Goal: Information Seeking & Learning: Find specific fact

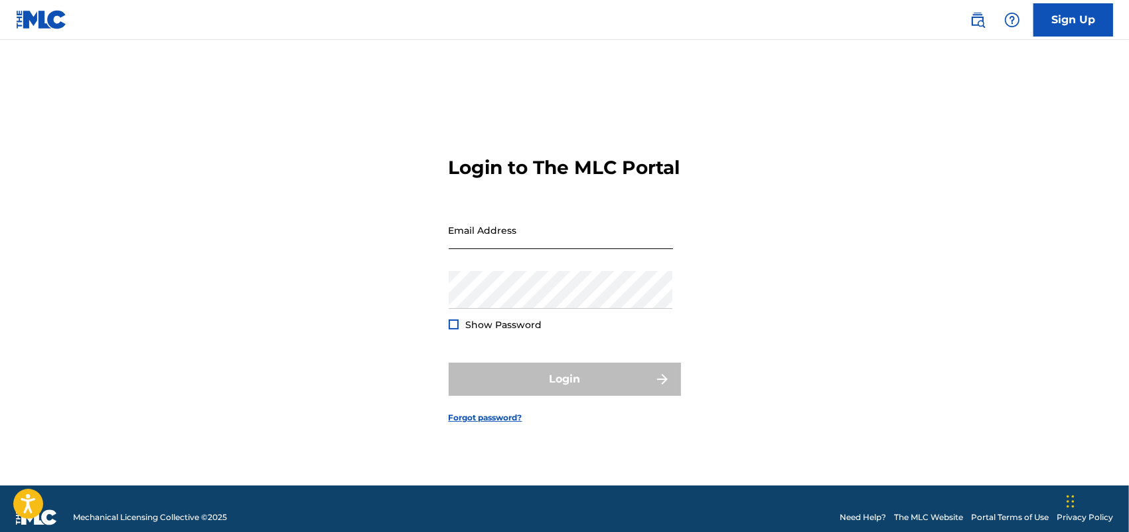
click at [576, 249] on input "Email Address" at bounding box center [561, 230] width 224 height 38
type input "[EMAIL_ADDRESS][DOMAIN_NAME]"
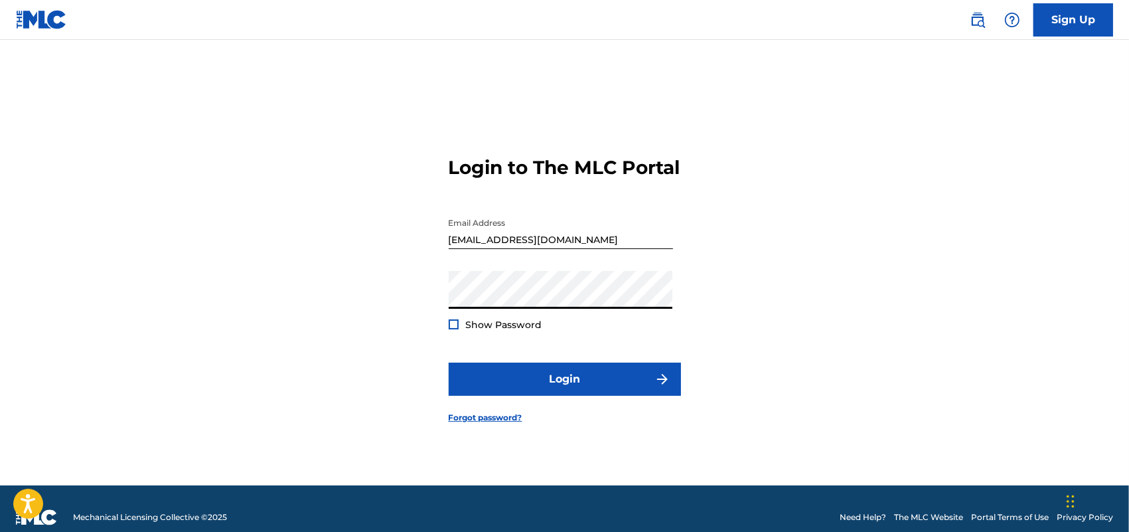
click at [455, 329] on div at bounding box center [454, 324] width 10 height 10
click at [450, 329] on div at bounding box center [454, 324] width 10 height 10
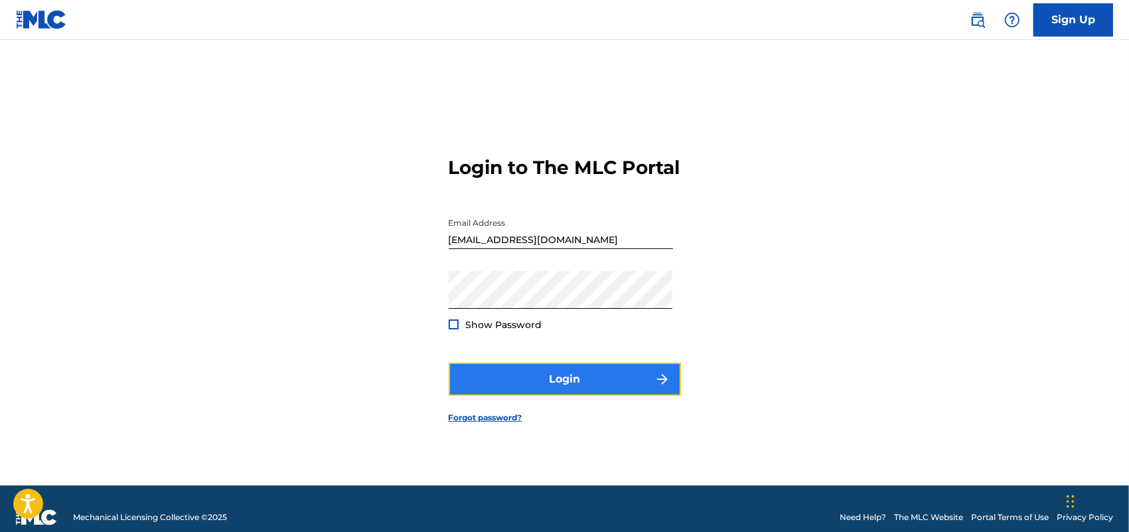
click at [569, 389] on button "Login" at bounding box center [565, 378] width 232 height 33
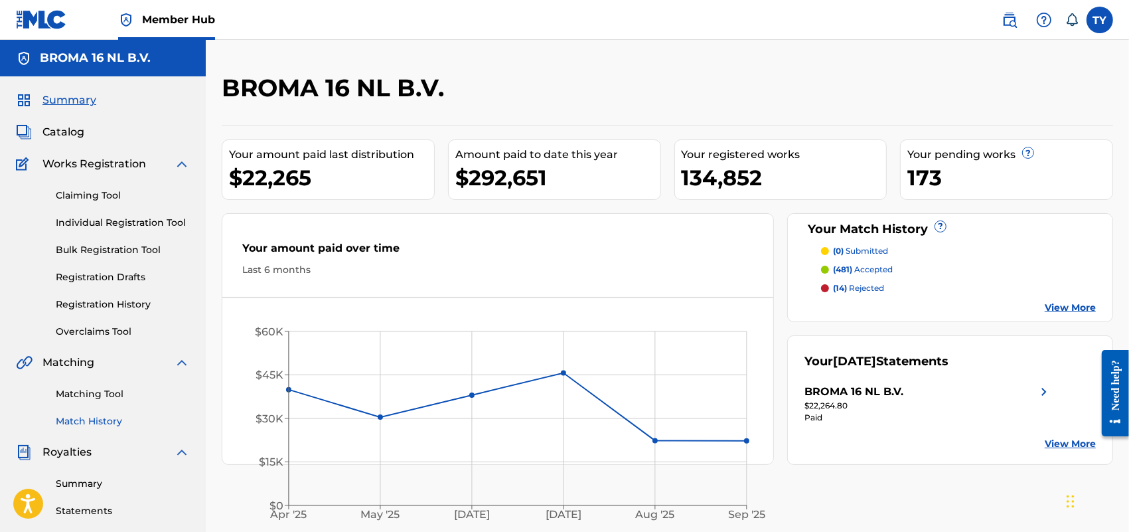
click at [93, 416] on link "Match History" at bounding box center [123, 421] width 134 height 14
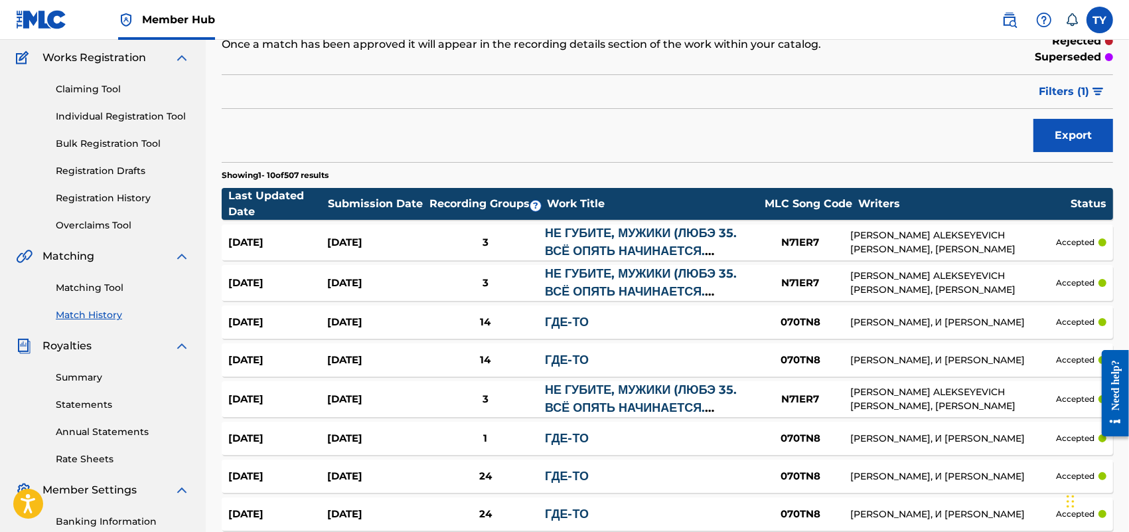
scroll to position [249, 0]
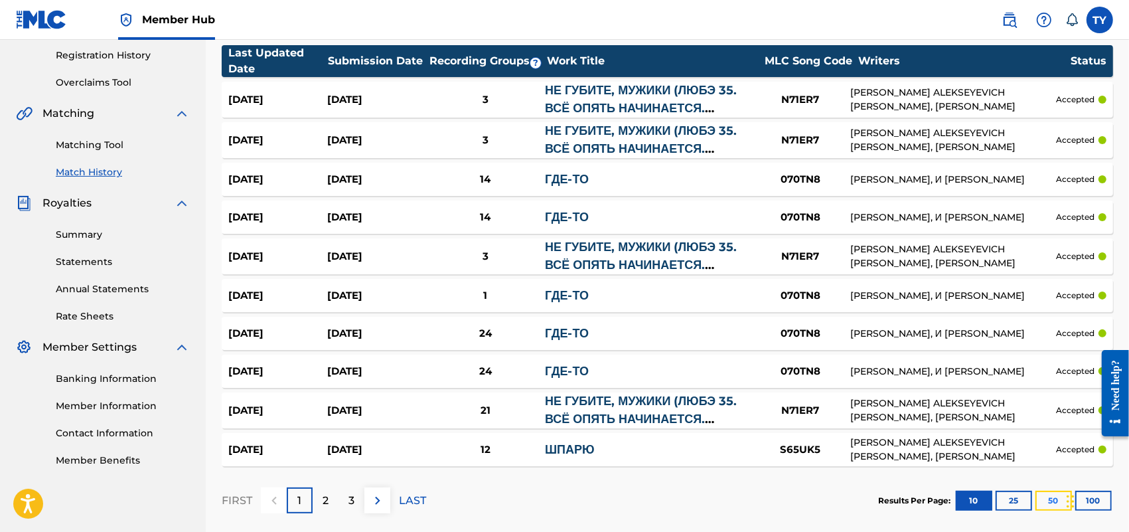
click at [1049, 493] on button "50" at bounding box center [1054, 501] width 37 height 20
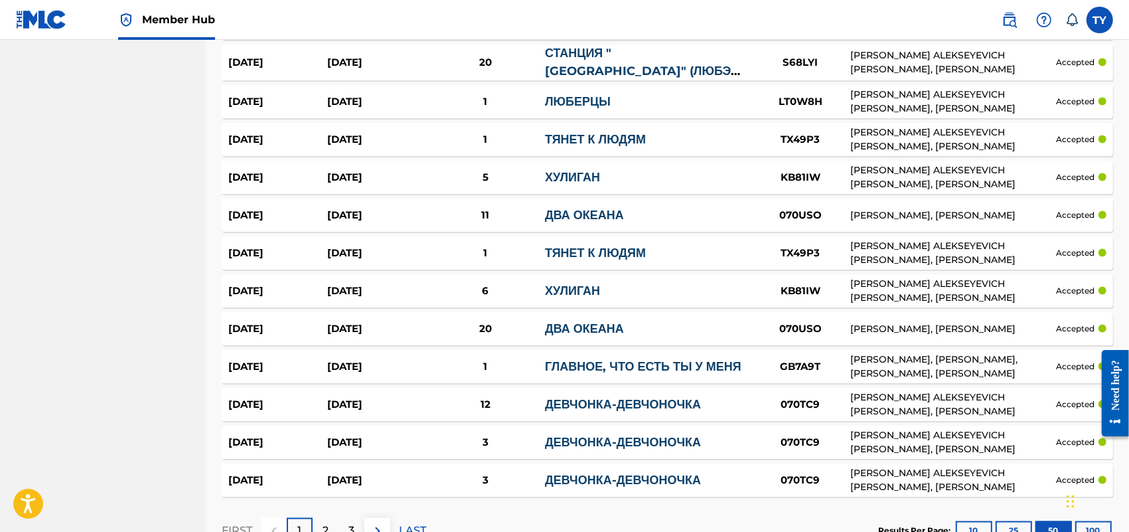
scroll to position [1844, 0]
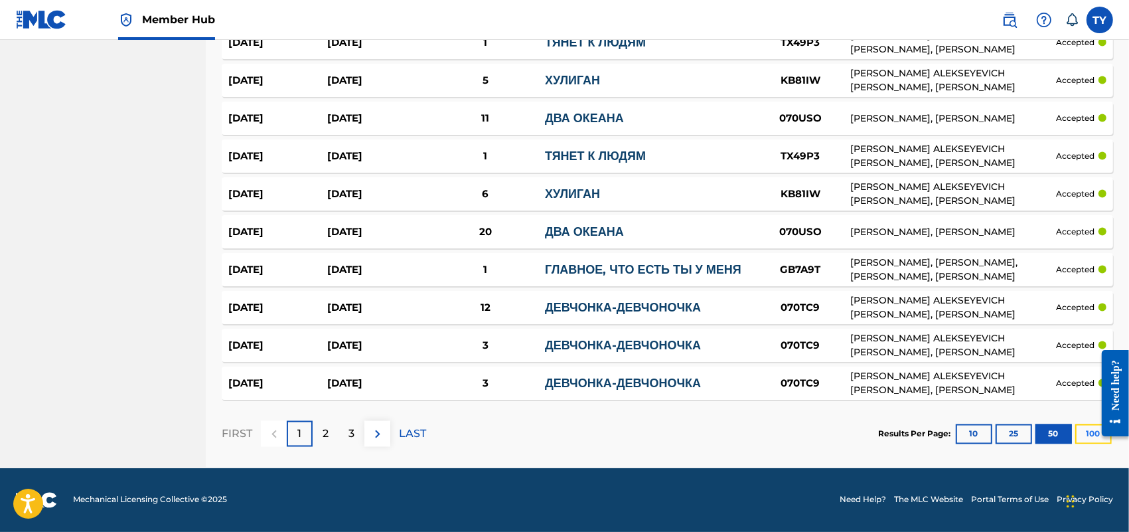
click at [1081, 439] on button "100" at bounding box center [1093, 434] width 37 height 20
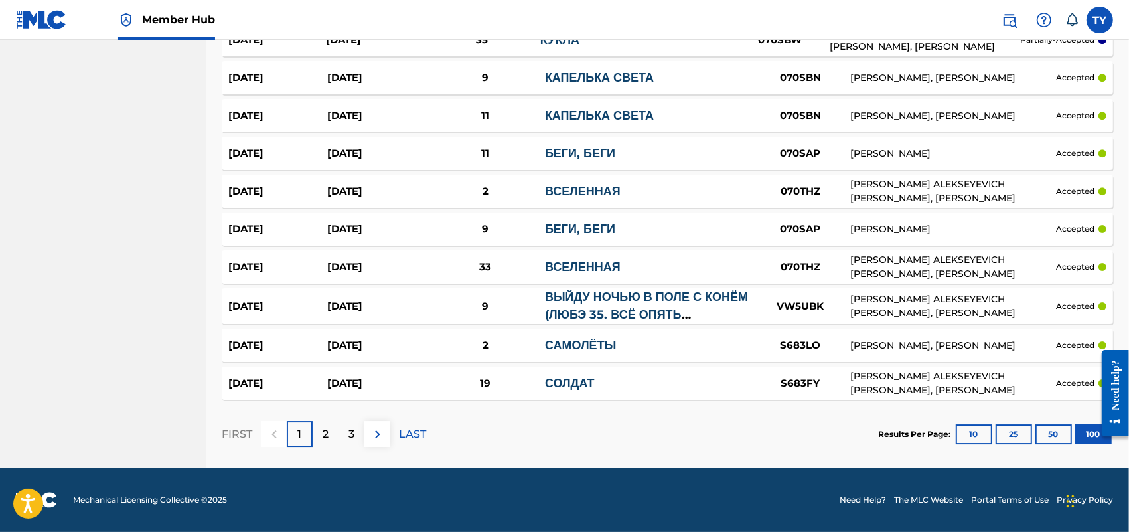
scroll to position [3753, 0]
click at [319, 441] on div "2" at bounding box center [326, 434] width 26 height 26
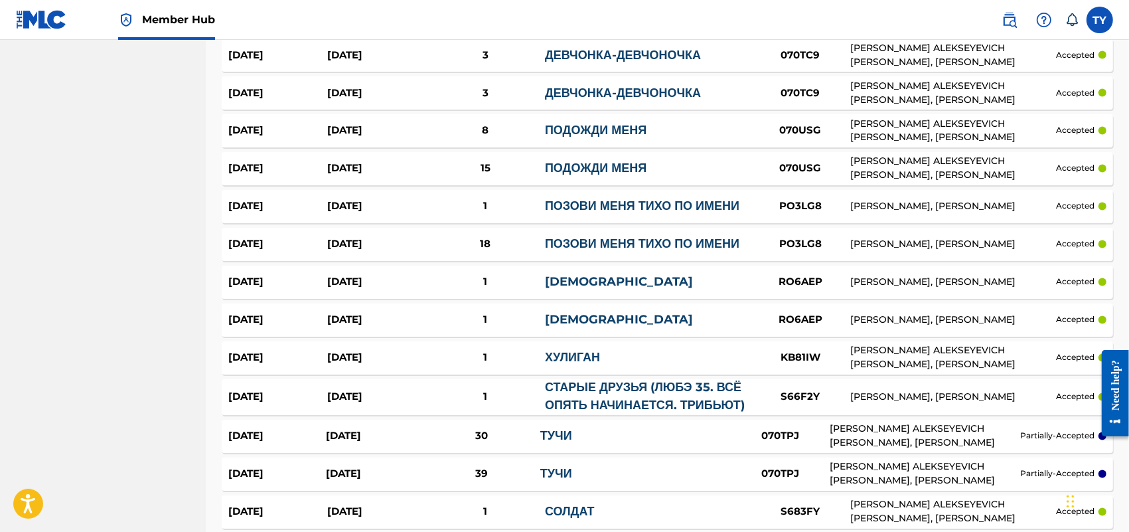
scroll to position [2101, 0]
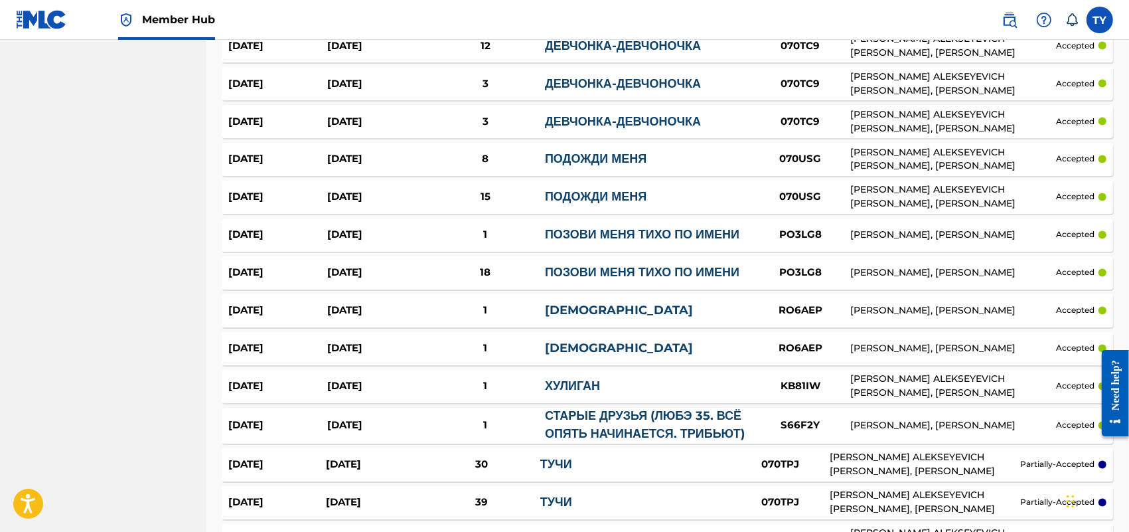
click at [558, 472] on link "ТУЧИ" at bounding box center [556, 464] width 32 height 15
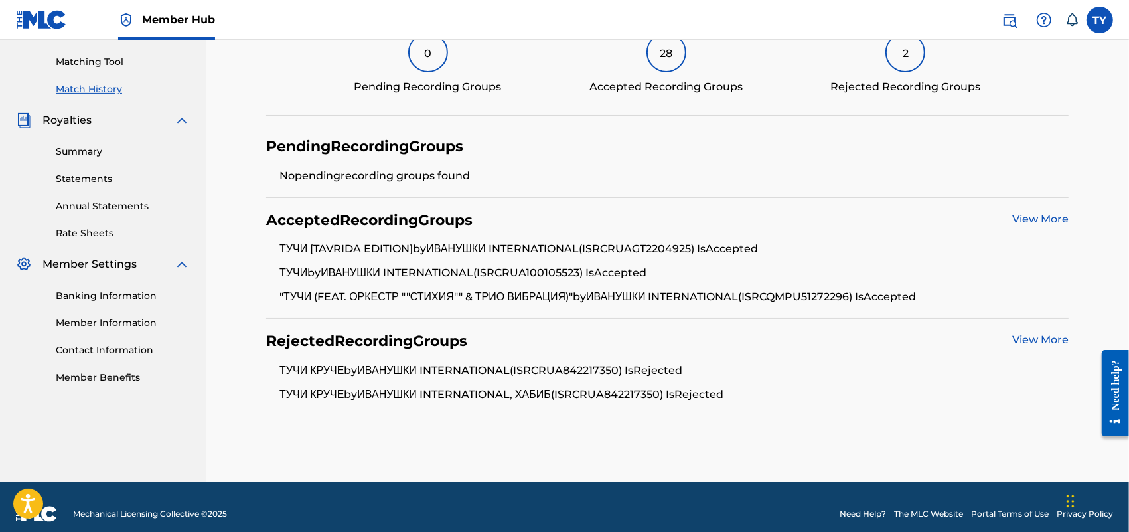
scroll to position [249, 0]
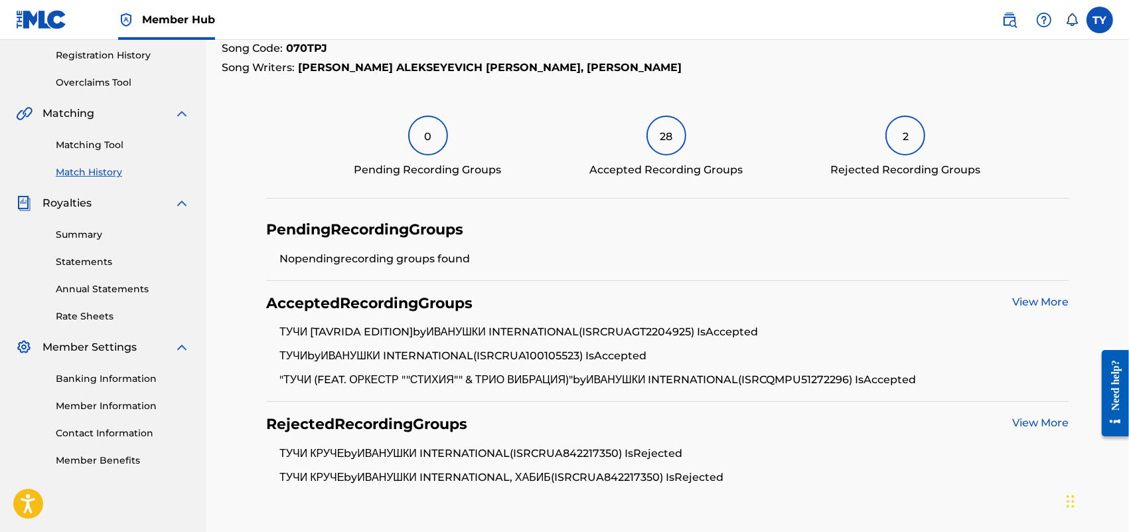
click at [1044, 422] on link "View More" at bounding box center [1040, 422] width 56 height 13
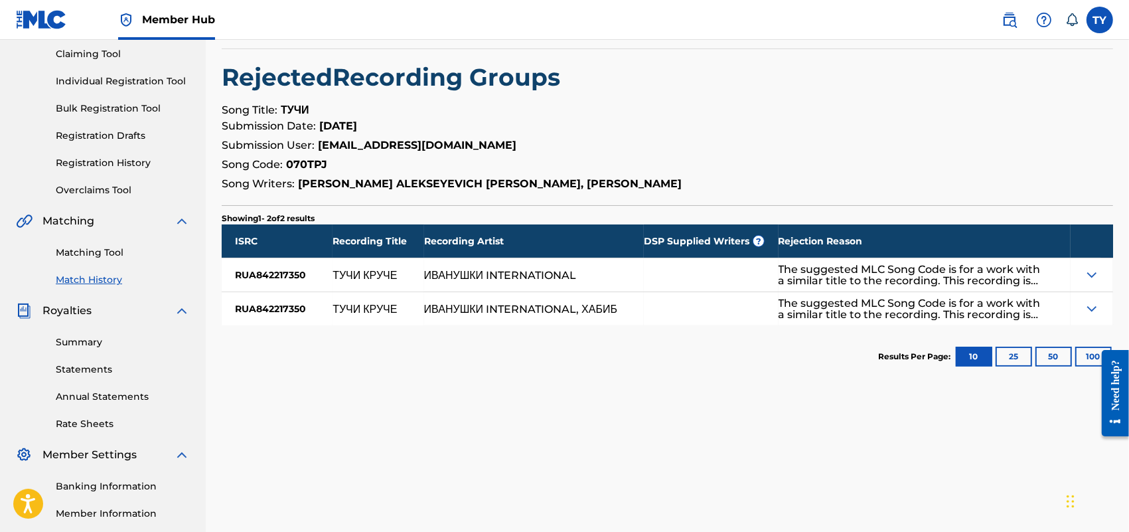
scroll to position [166, 0]
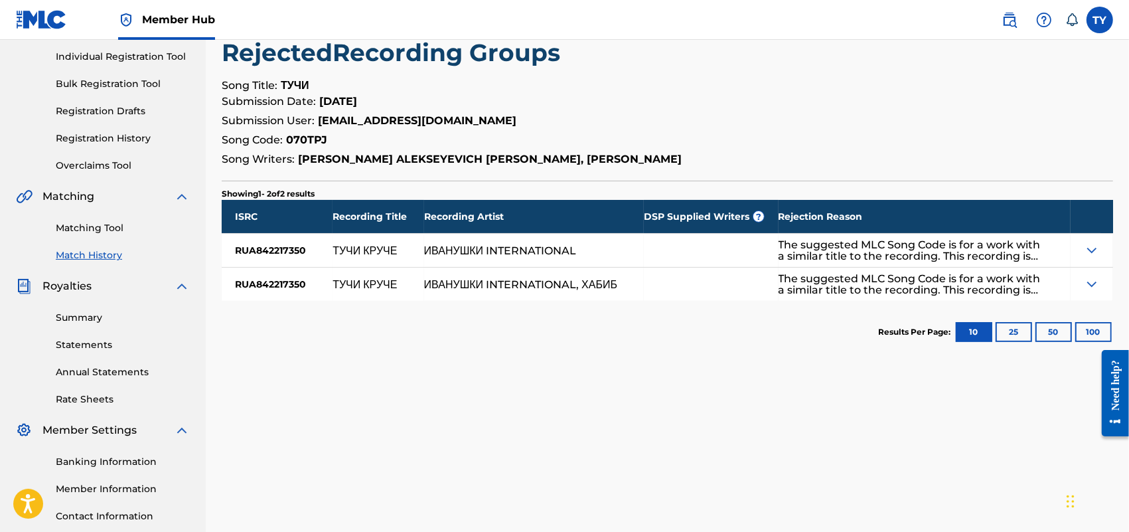
click at [1089, 250] on img at bounding box center [1092, 250] width 16 height 16
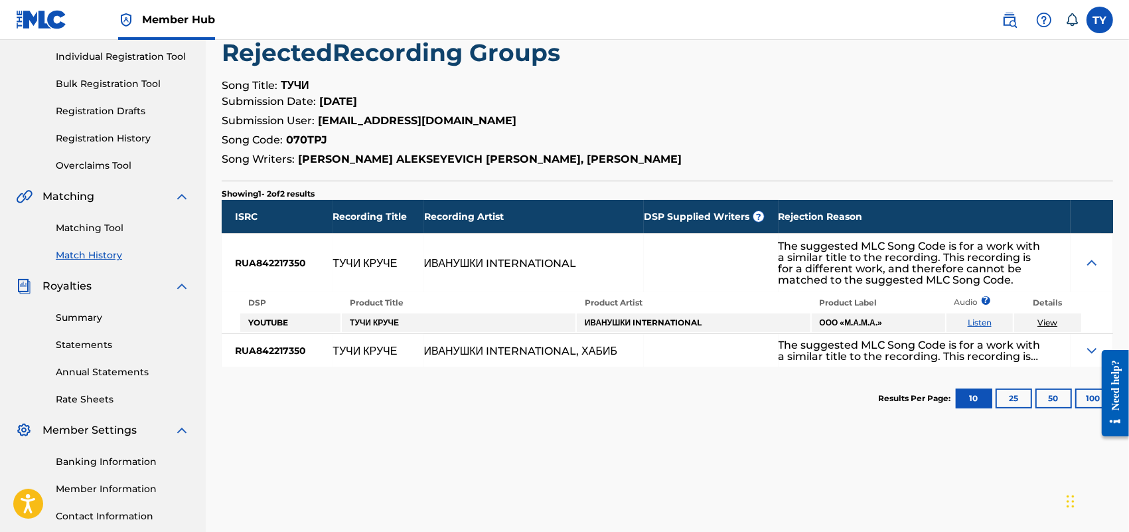
click at [1089, 343] on img at bounding box center [1092, 351] width 16 height 16
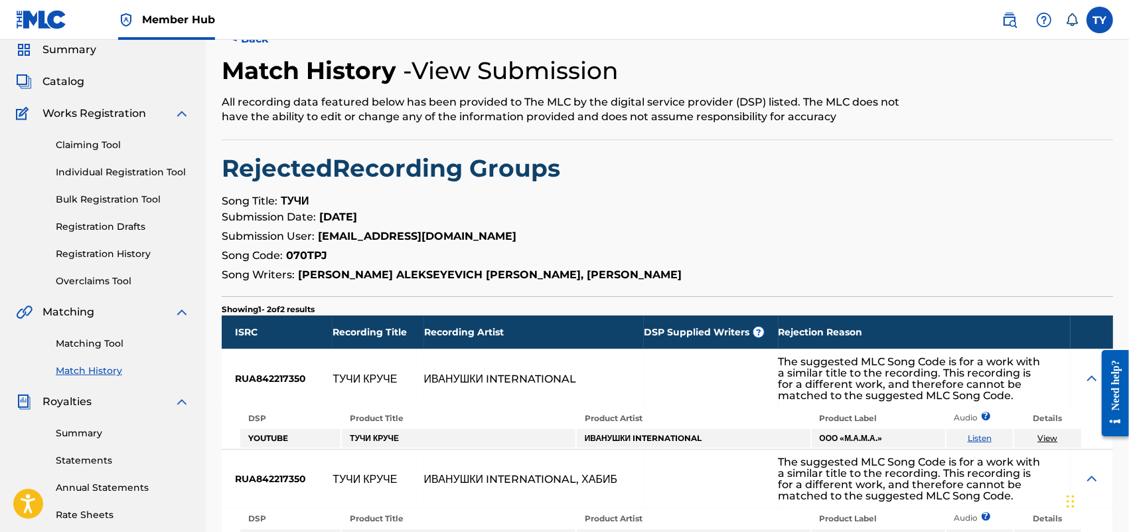
scroll to position [83, 0]
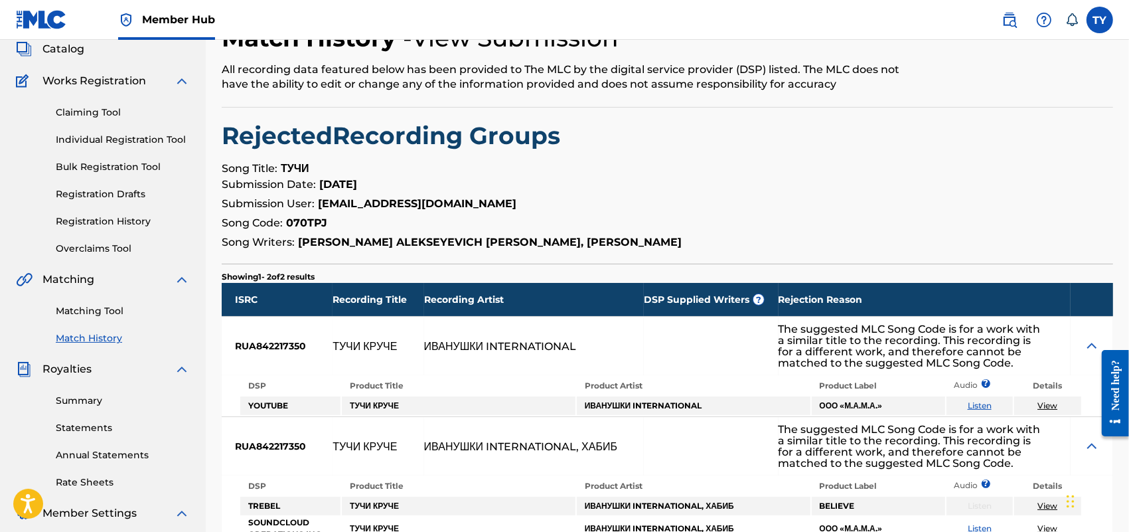
click at [980, 406] on link "Listen" at bounding box center [980, 405] width 24 height 10
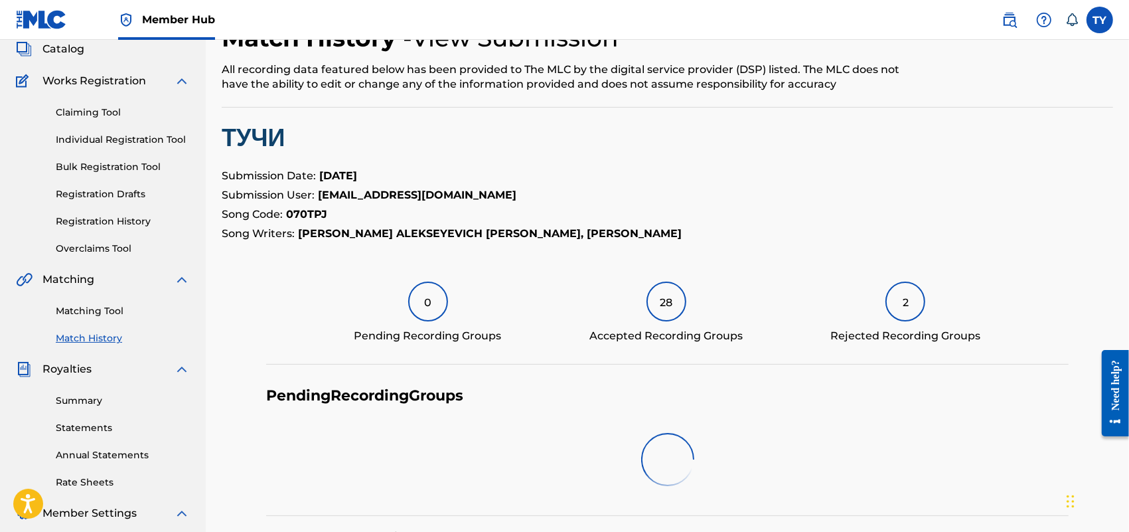
scroll to position [249, 0]
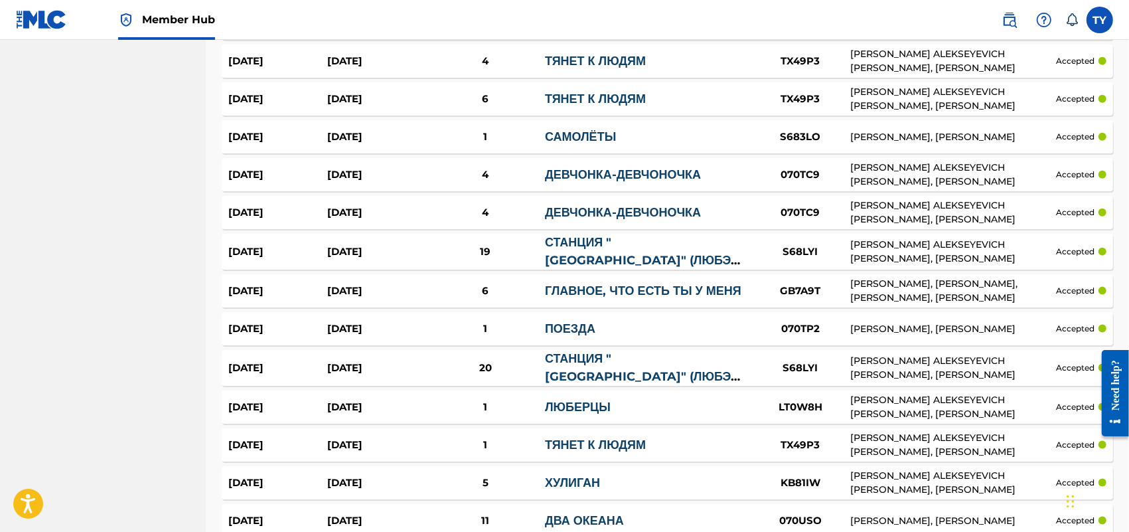
scroll to position [1105, 0]
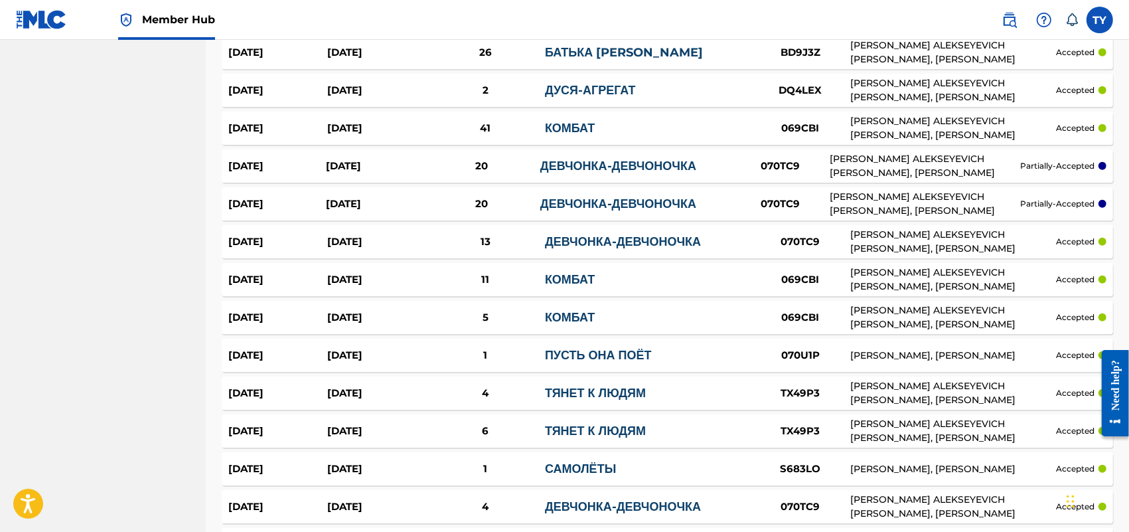
click at [593, 165] on link "ДЕВЧОНКА-ДЕВЧОНОЧКА" at bounding box center [618, 166] width 156 height 15
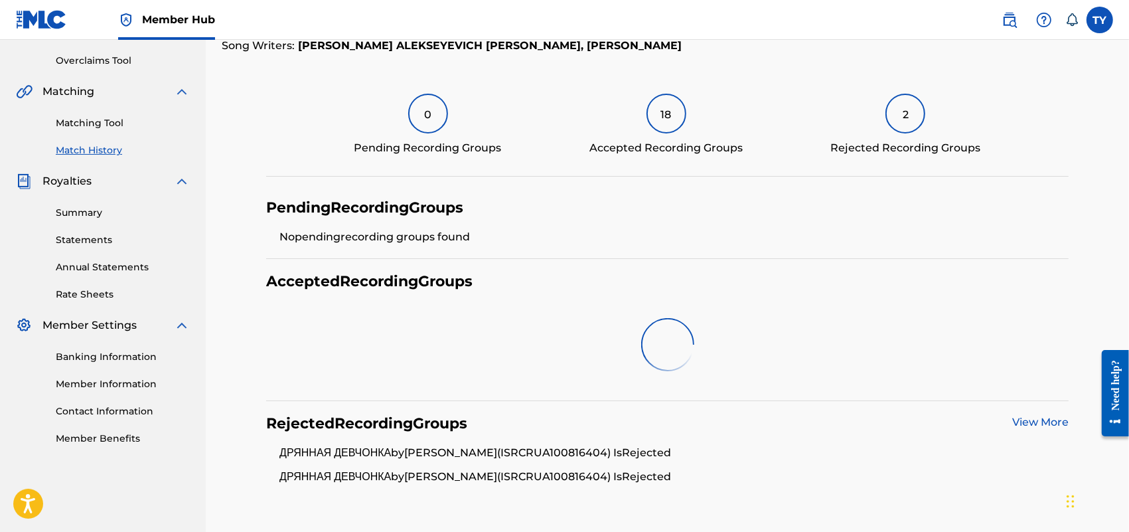
scroll to position [332, 0]
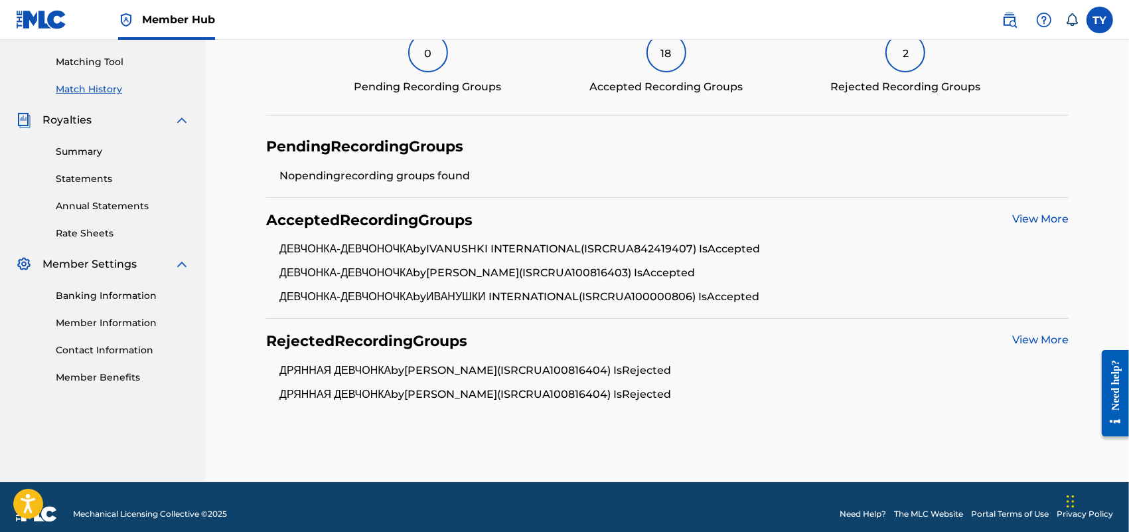
click at [1044, 337] on link "View More" at bounding box center [1040, 339] width 56 height 13
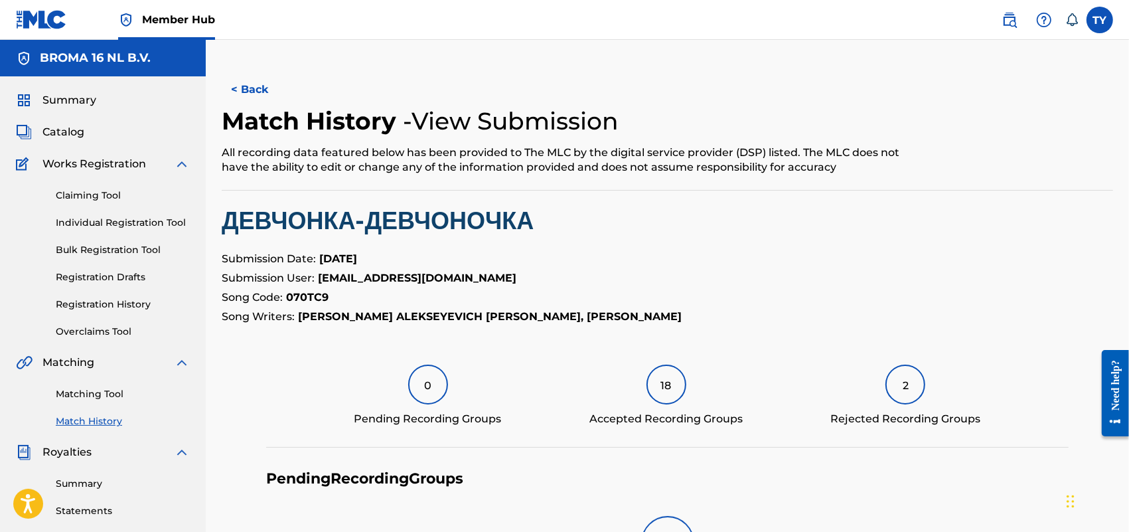
scroll to position [332, 0]
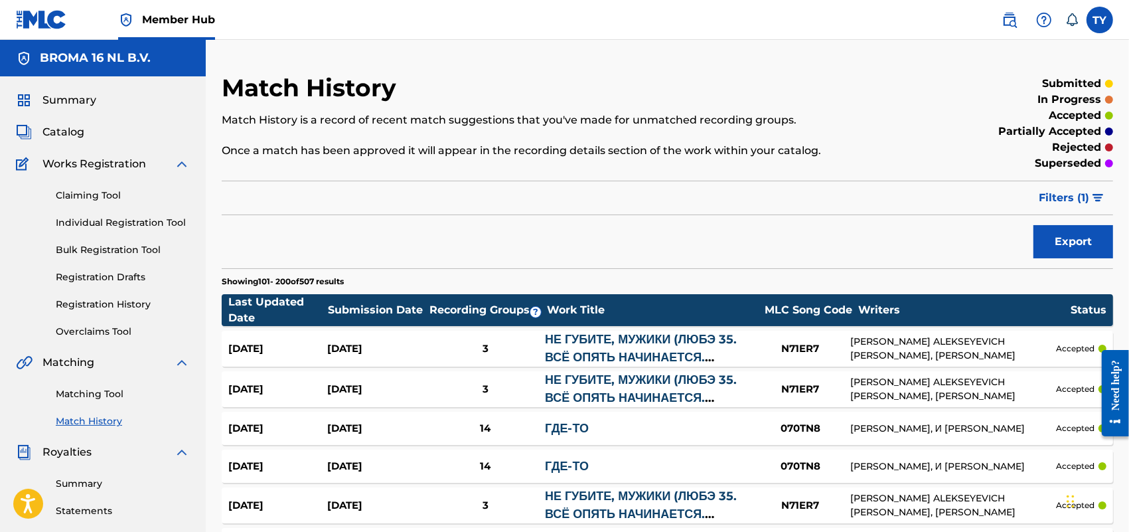
click at [1087, 196] on span "Filters ( 1 )" at bounding box center [1064, 198] width 50 height 16
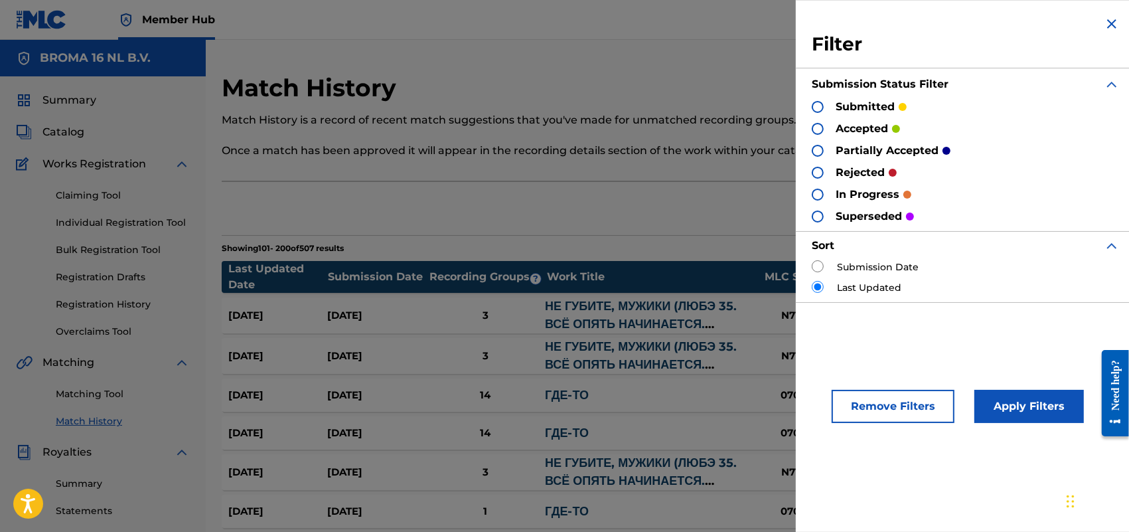
click at [815, 171] on div at bounding box center [818, 173] width 12 height 12
click at [1029, 406] on button "Apply Filters" at bounding box center [1029, 406] width 110 height 33
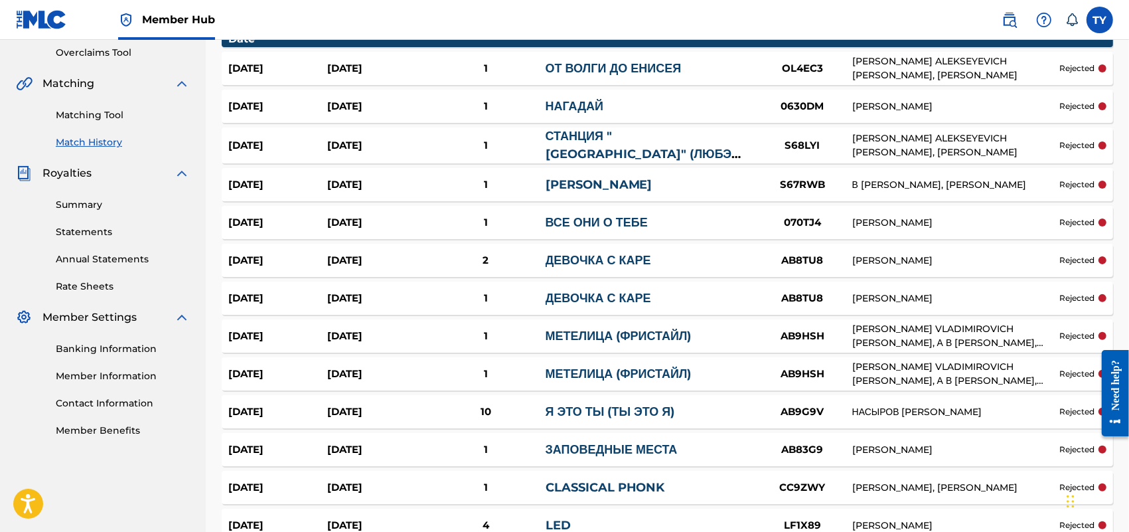
scroll to position [249, 0]
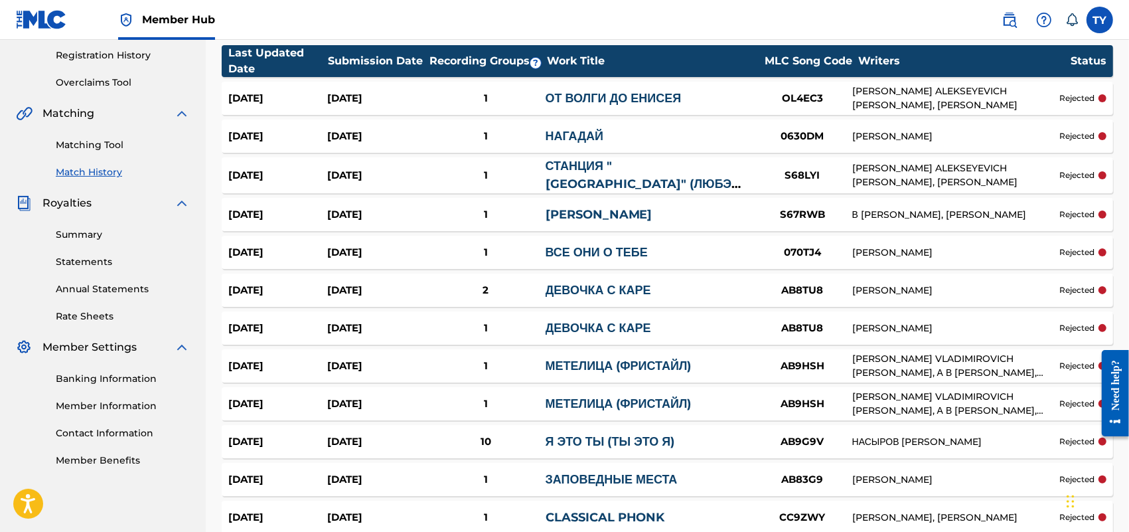
click at [605, 250] on link "ВСЕ ОНИ О ТЕБЕ" at bounding box center [597, 252] width 102 height 15
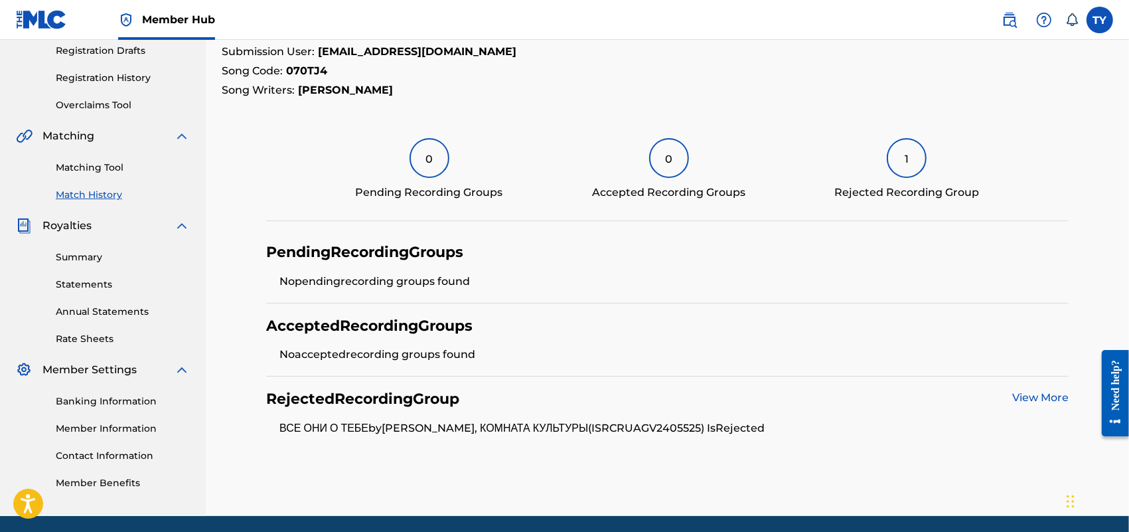
scroll to position [273, 0]
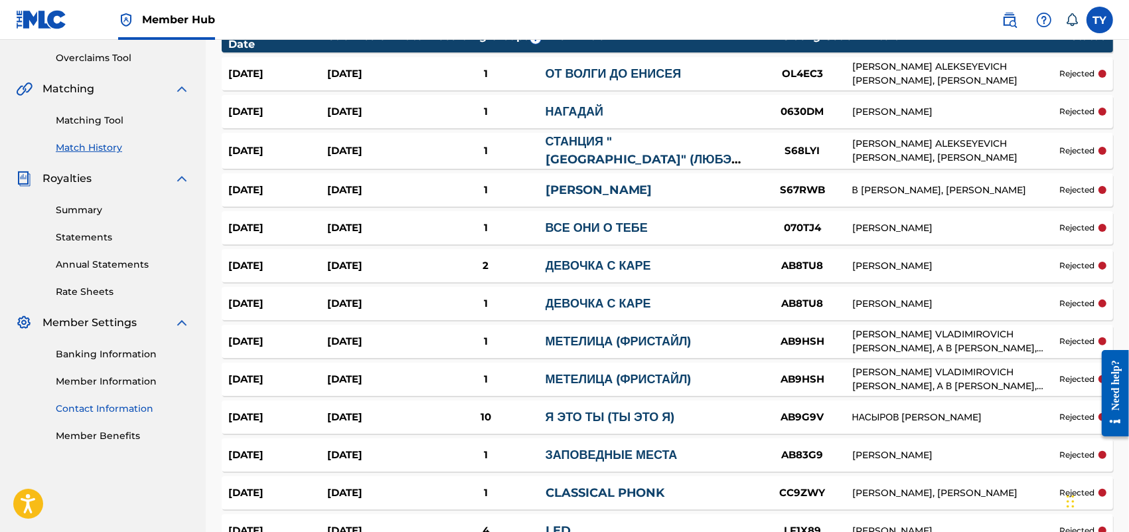
scroll to position [249, 0]
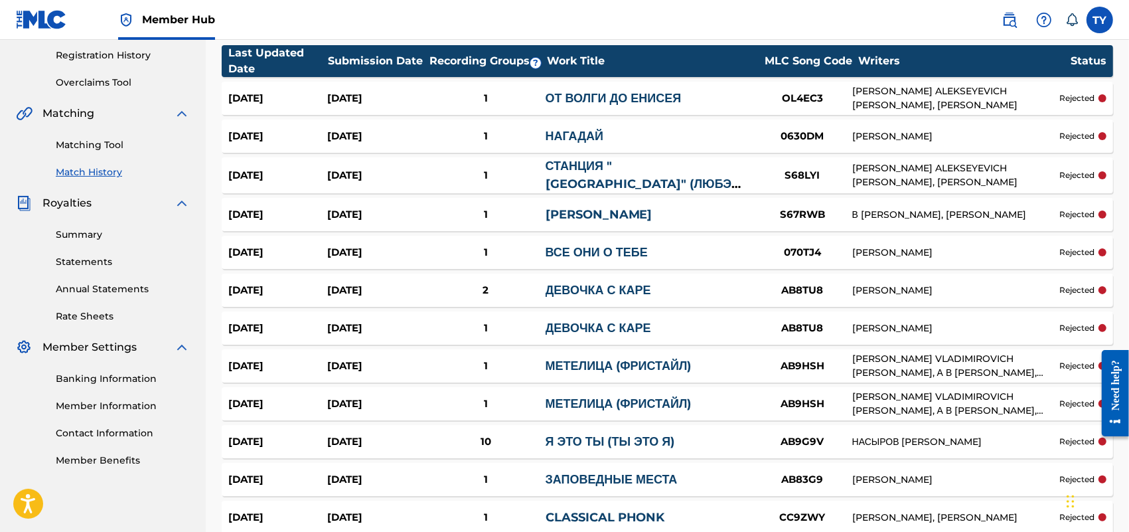
click at [605, 324] on link "ДЕВОЧКА С КАРЕ" at bounding box center [599, 328] width 106 height 15
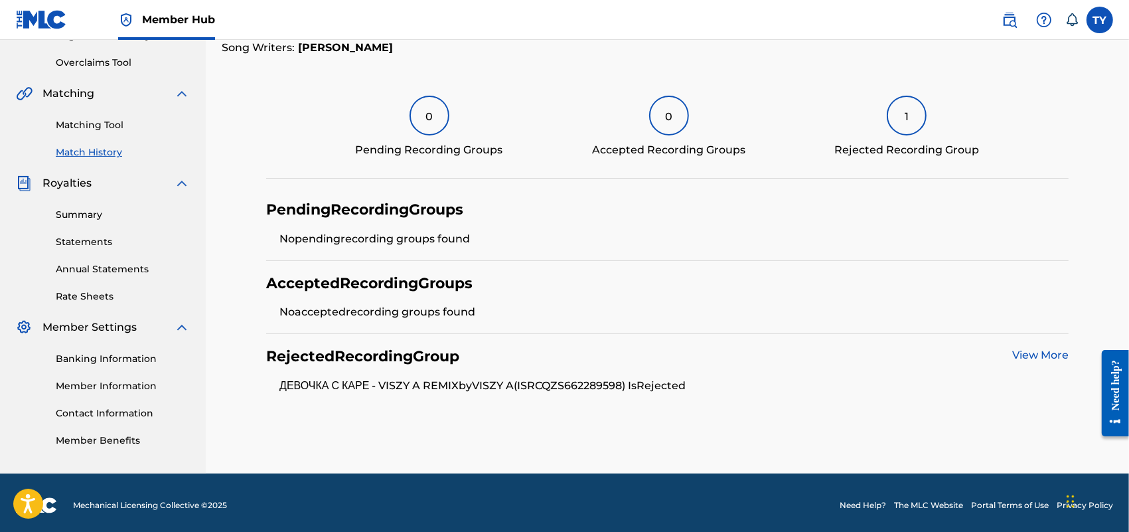
scroll to position [273, 0]
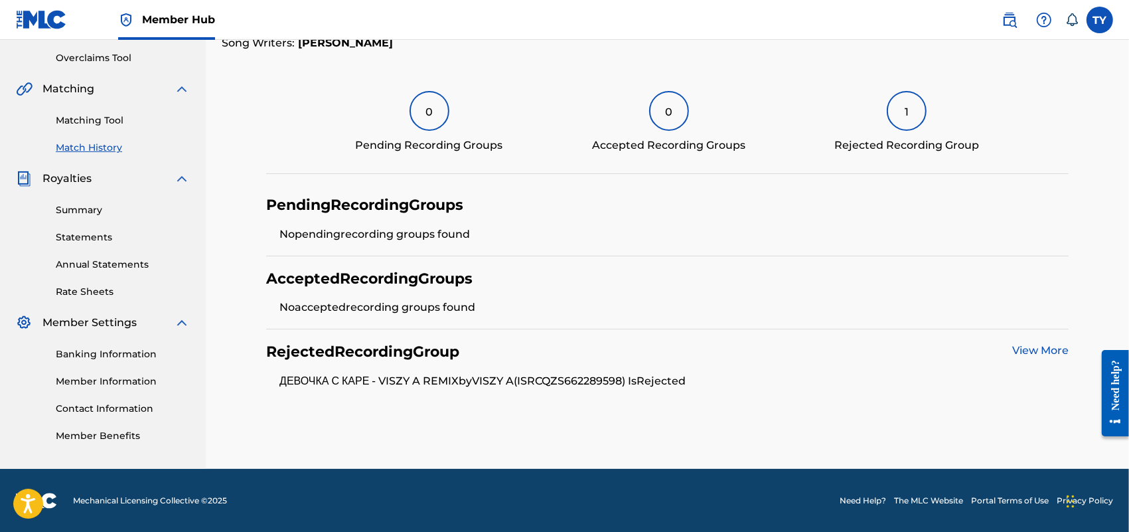
click at [1051, 352] on link "View More" at bounding box center [1040, 350] width 56 height 13
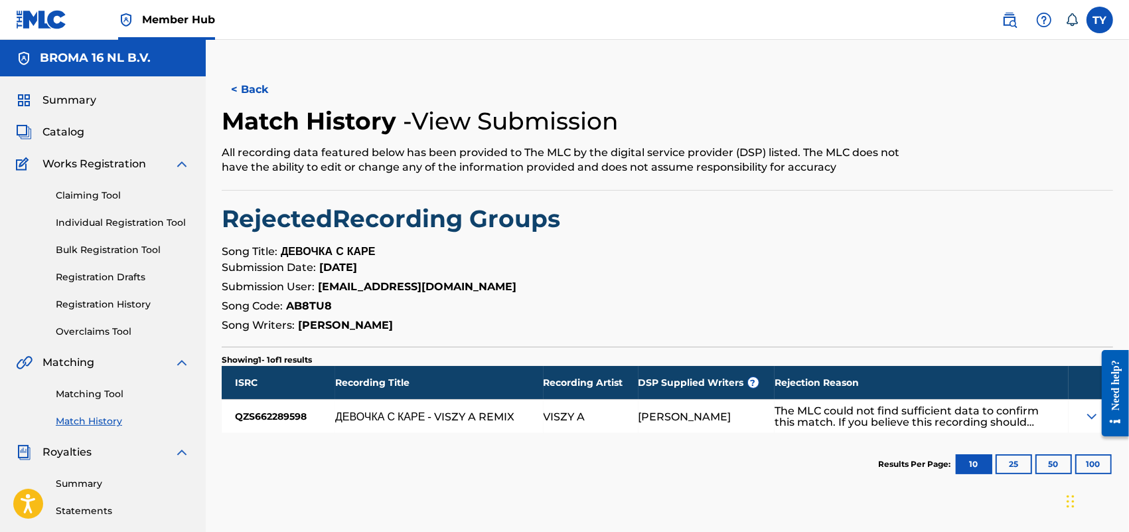
click at [1089, 410] on img at bounding box center [1092, 416] width 16 height 16
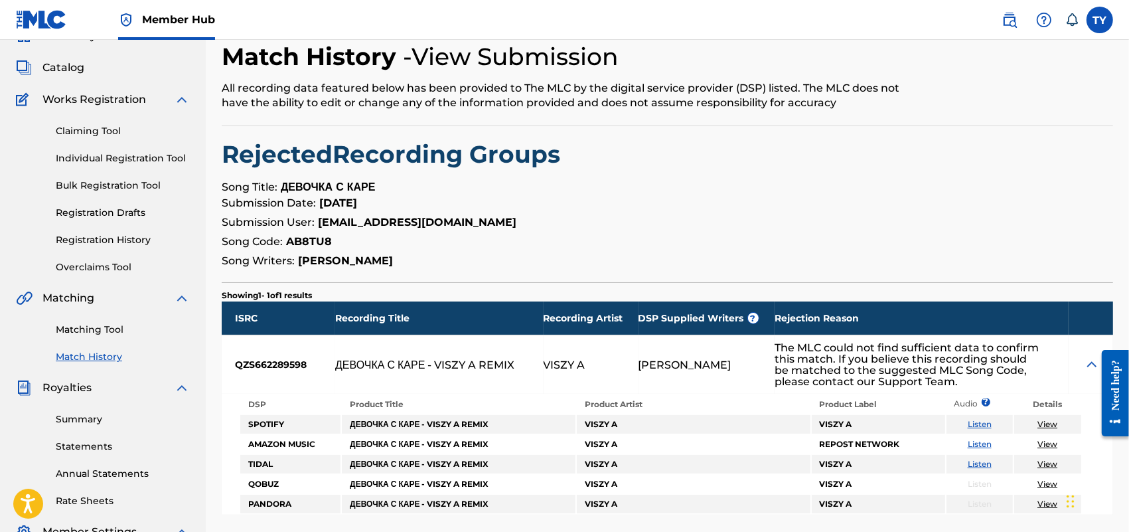
scroll to position [166, 0]
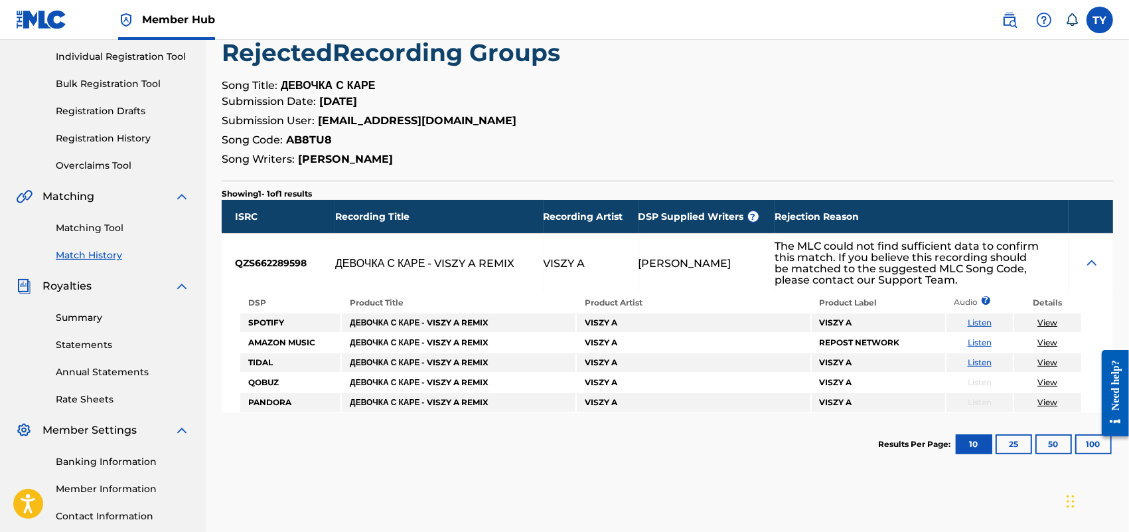
scroll to position [273, 0]
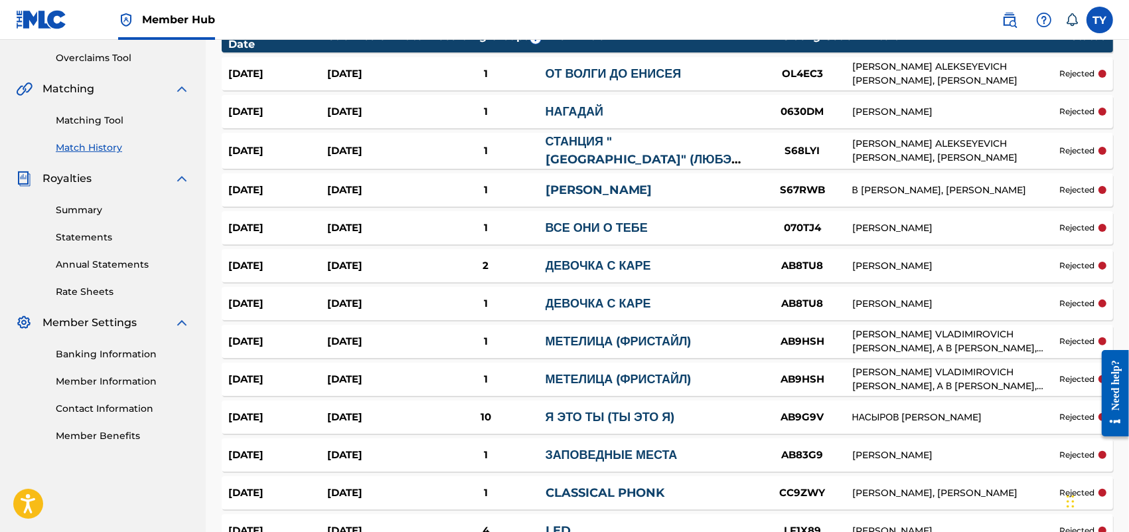
scroll to position [249, 0]
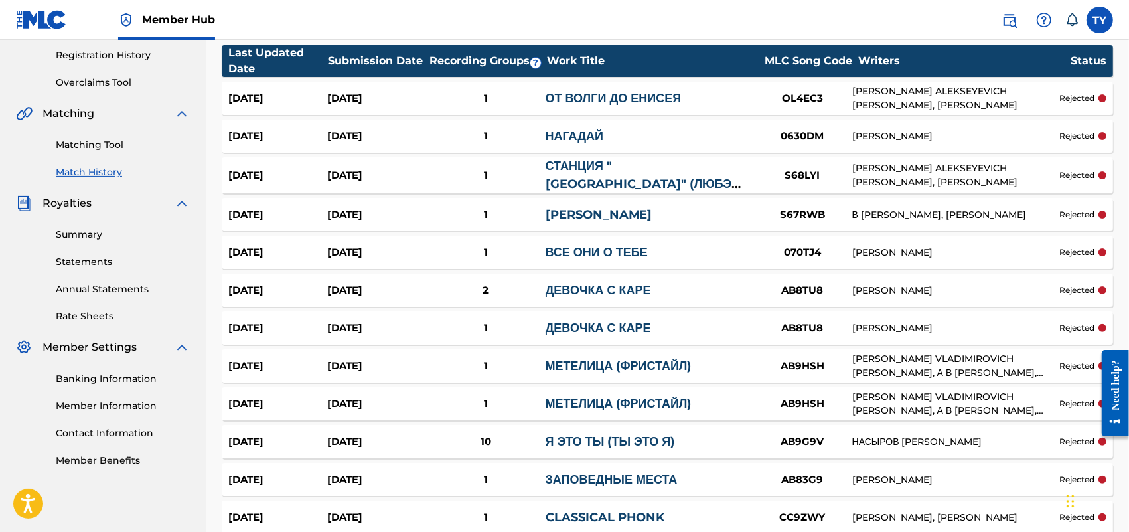
click at [607, 248] on link "ВСЕ ОНИ О ТЕБЕ" at bounding box center [597, 252] width 102 height 15
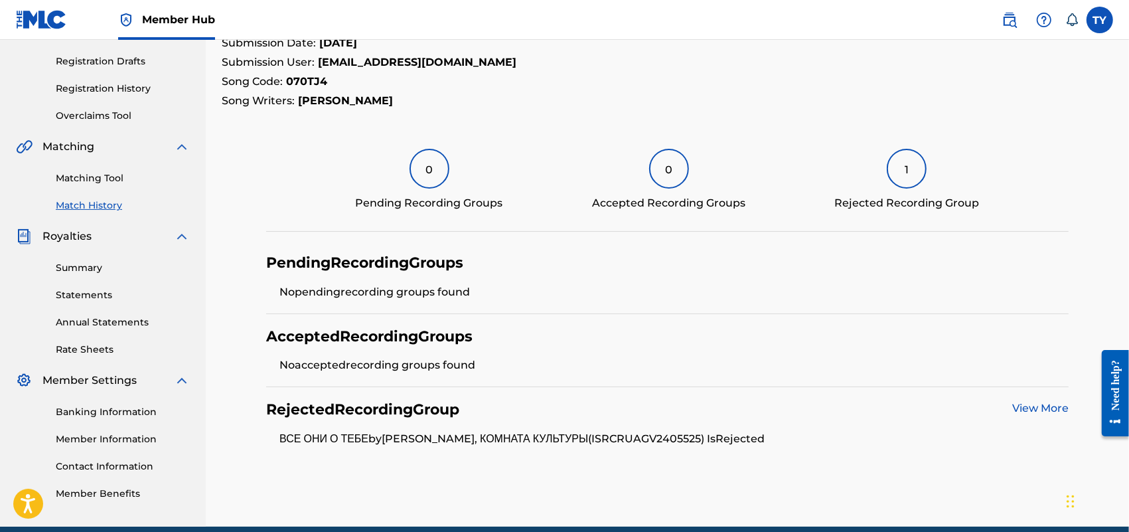
scroll to position [273, 0]
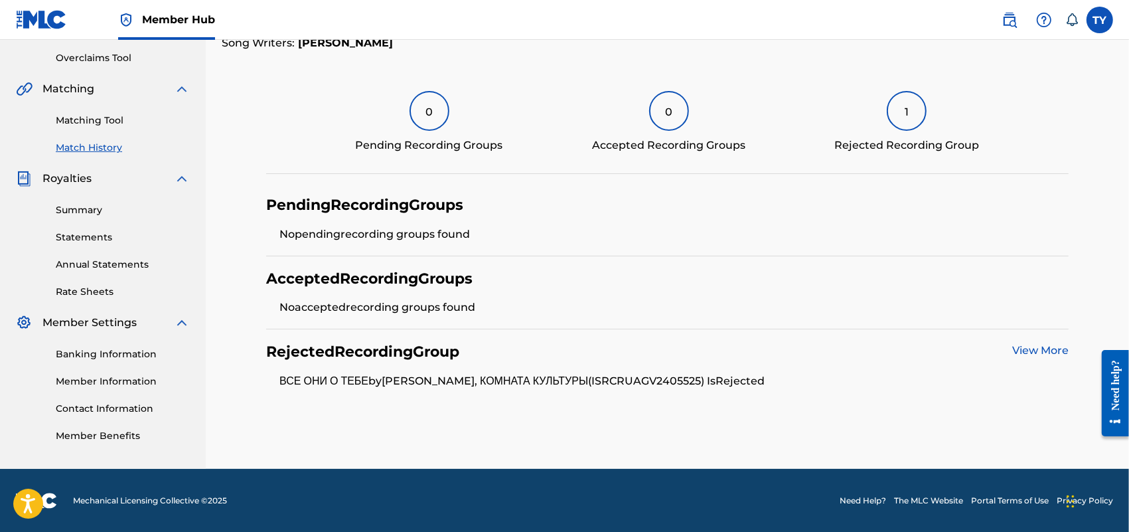
click at [1027, 343] on div "View More" at bounding box center [1040, 352] width 56 height 19
click at [1029, 349] on link "View More" at bounding box center [1040, 350] width 56 height 13
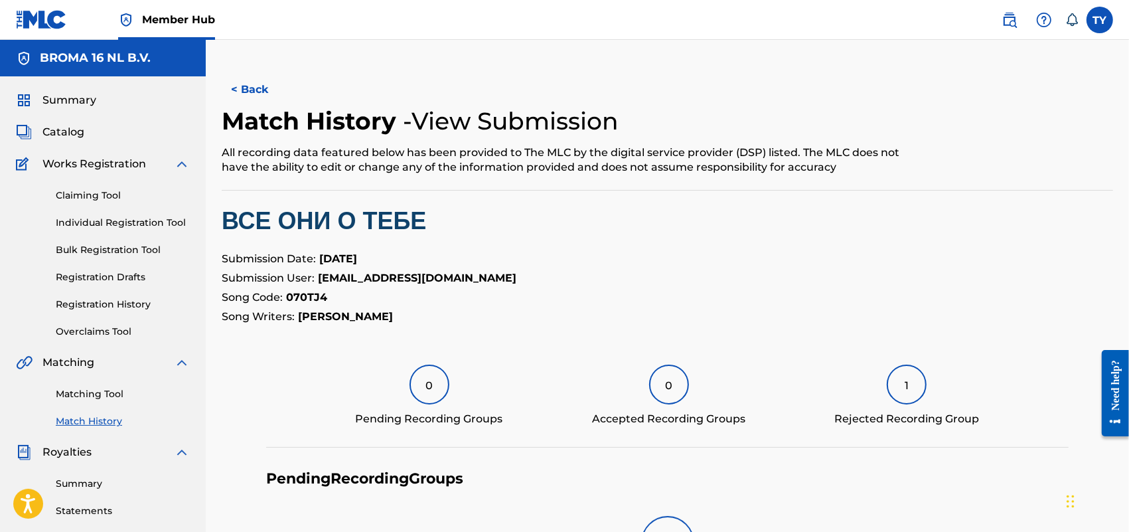
scroll to position [273, 0]
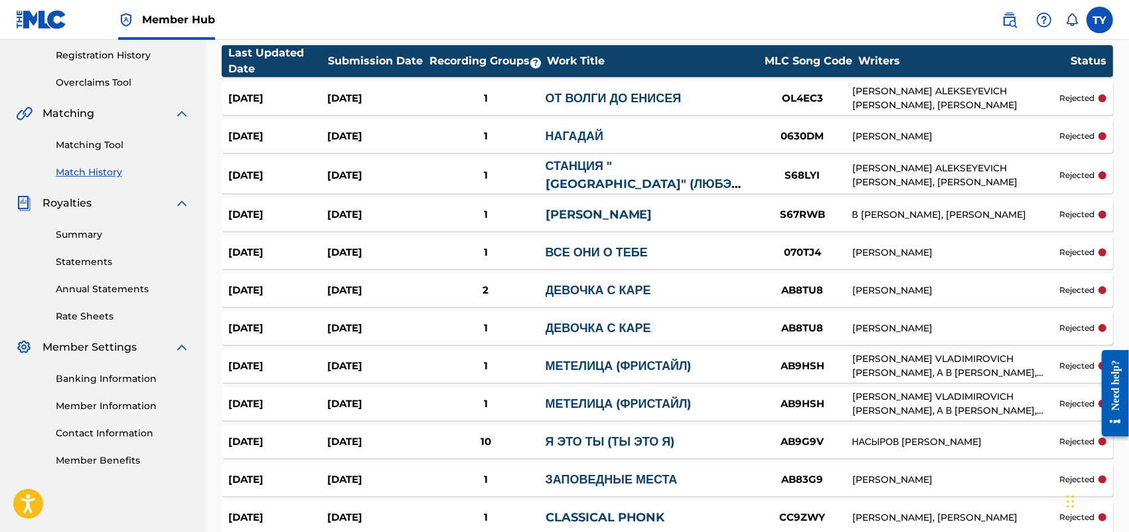
scroll to position [83, 0]
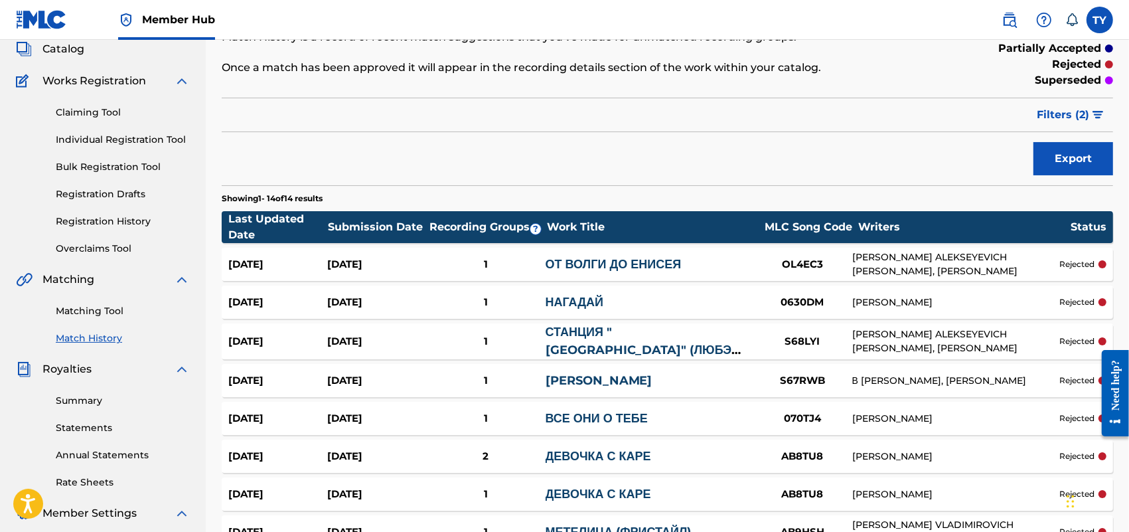
click at [589, 386] on link "[PERSON_NAME]" at bounding box center [599, 380] width 107 height 15
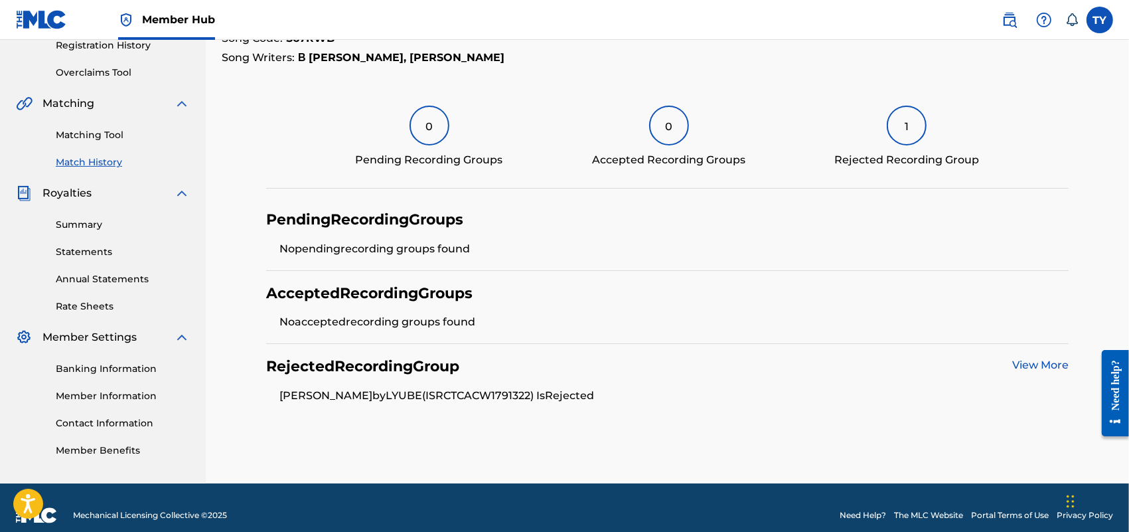
scroll to position [273, 0]
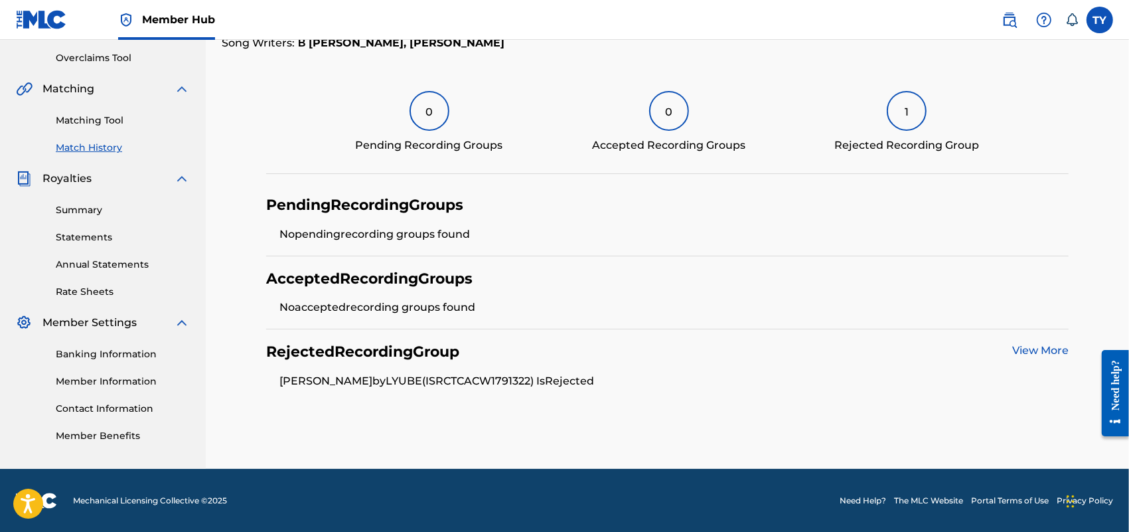
click at [1046, 345] on link "View More" at bounding box center [1040, 350] width 56 height 13
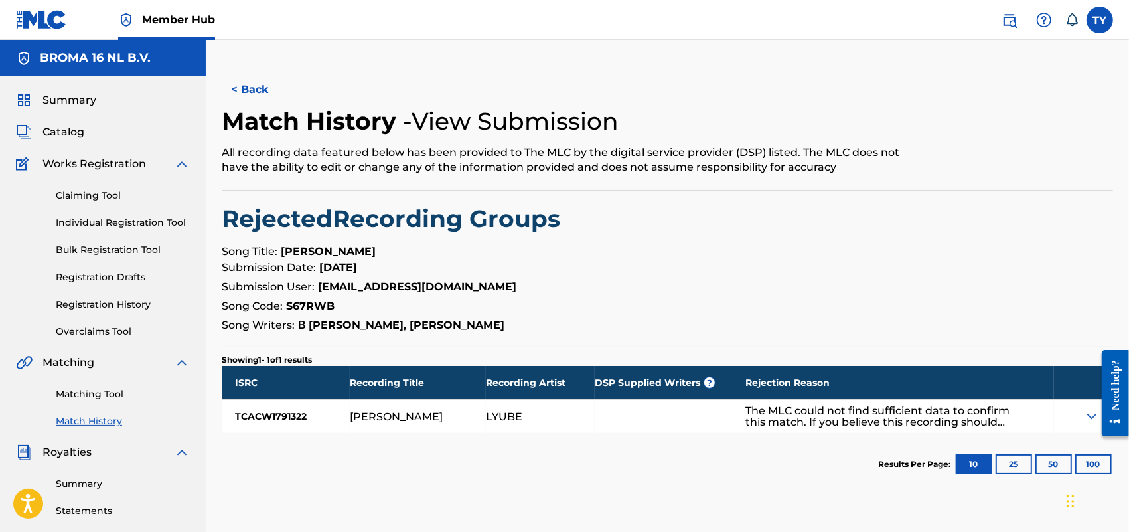
scroll to position [273, 0]
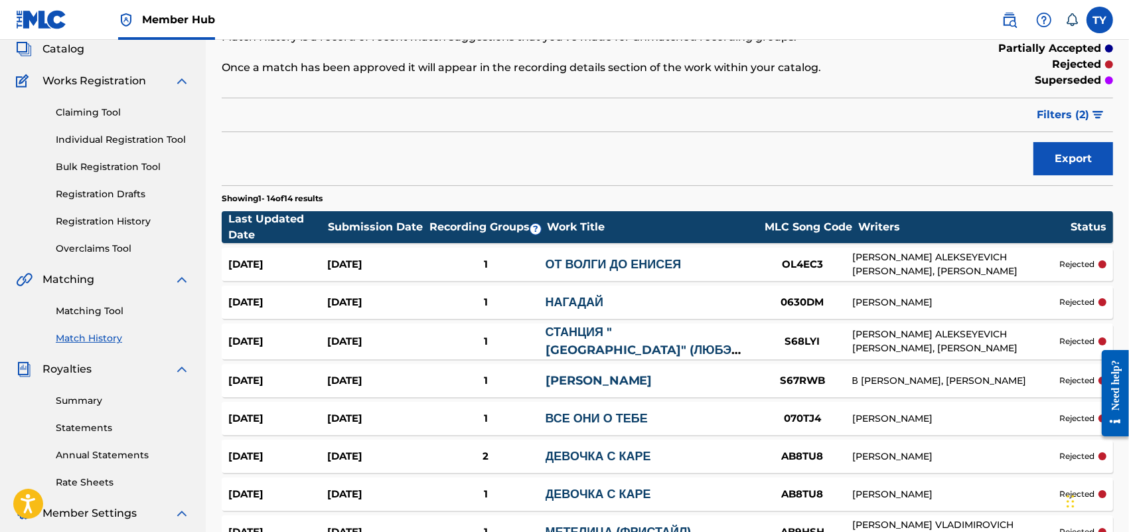
scroll to position [166, 0]
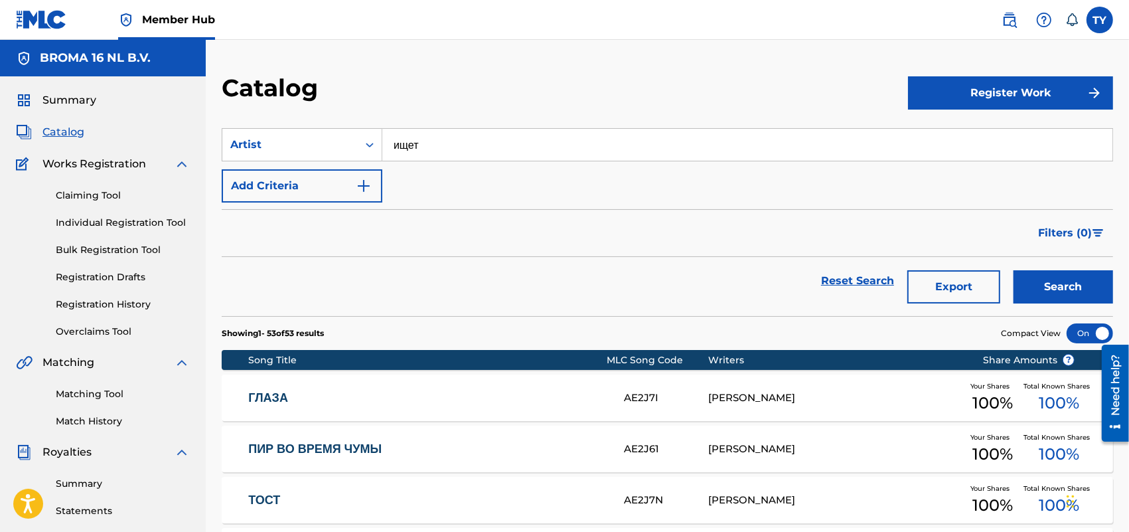
click at [74, 129] on span "Catalog" at bounding box center [63, 132] width 42 height 16
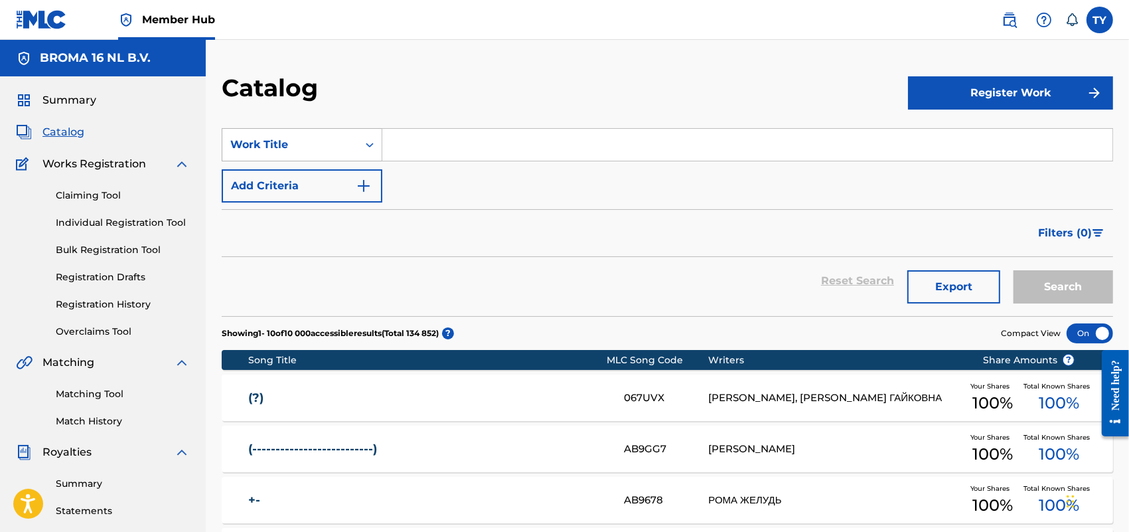
click at [314, 140] on div "Work Title" at bounding box center [289, 145] width 119 height 16
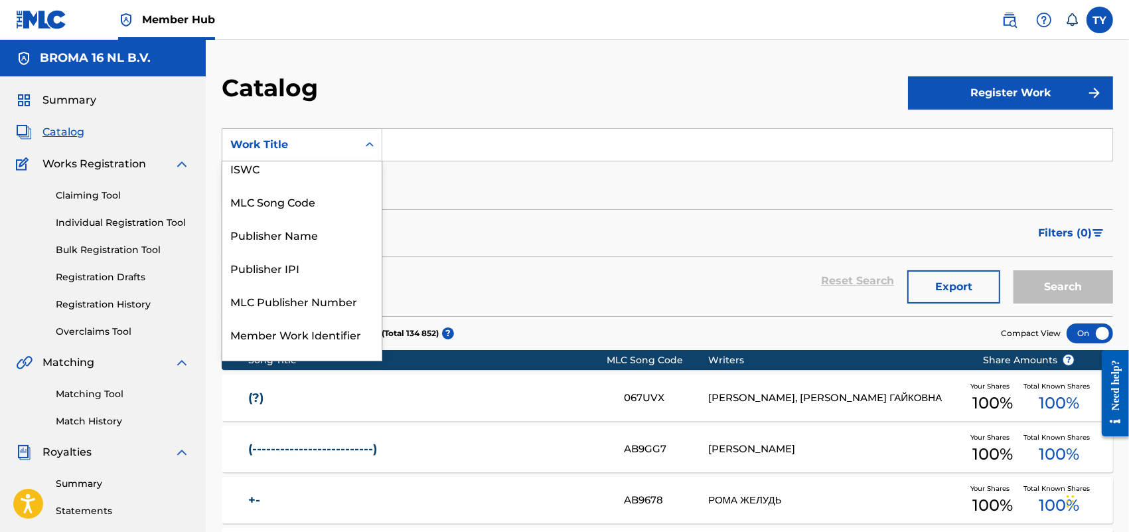
scroll to position [74, 0]
click at [327, 234] on div "Publisher Name" at bounding box center [301, 236] width 159 height 33
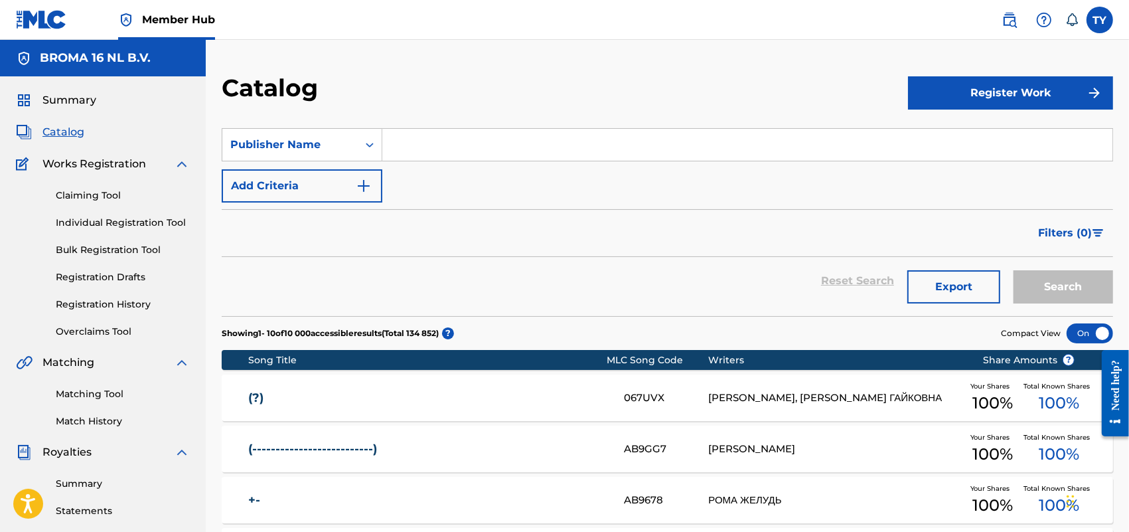
click at [512, 141] on input "Search Form" at bounding box center [747, 145] width 730 height 32
click at [1030, 276] on button "Search" at bounding box center [1064, 286] width 100 height 33
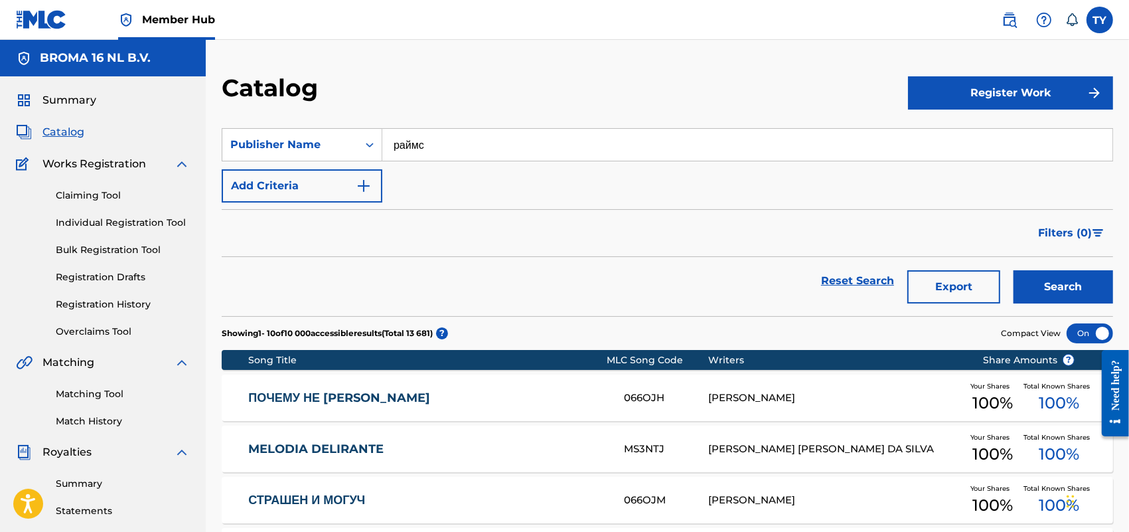
click at [427, 147] on input "раймс" at bounding box center [747, 145] width 730 height 32
type input "Rhymes"
click at [1076, 282] on button "Search" at bounding box center [1064, 286] width 100 height 33
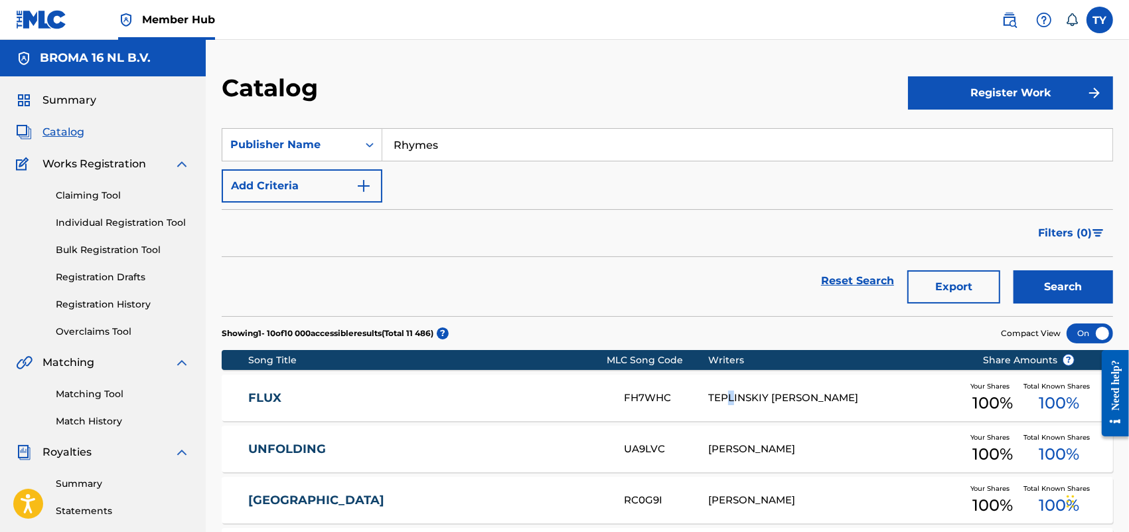
click at [734, 395] on div "TEPLINSKIY DANIL ALEKSEYEVICH" at bounding box center [835, 397] width 254 height 15
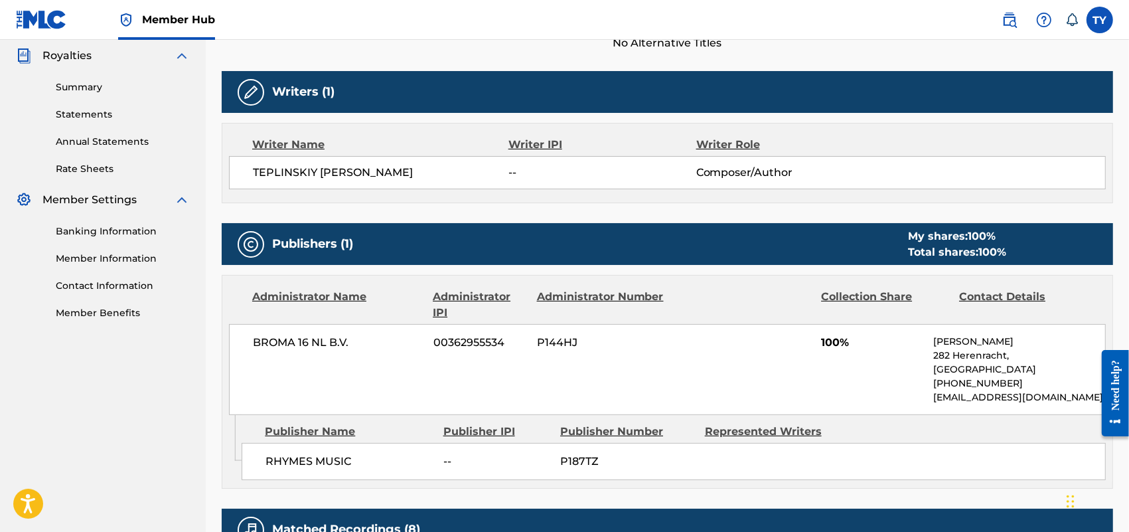
scroll to position [415, 0]
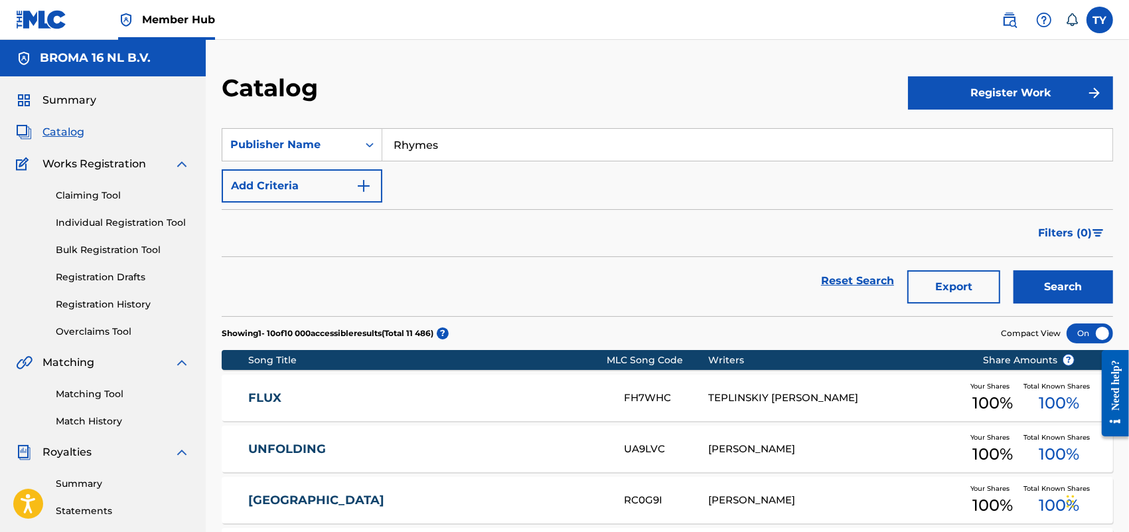
click at [488, 146] on input "Rhymes" at bounding box center [747, 145] width 730 height 32
type input "Раймс"
click at [1060, 285] on button "Search" at bounding box center [1064, 286] width 100 height 33
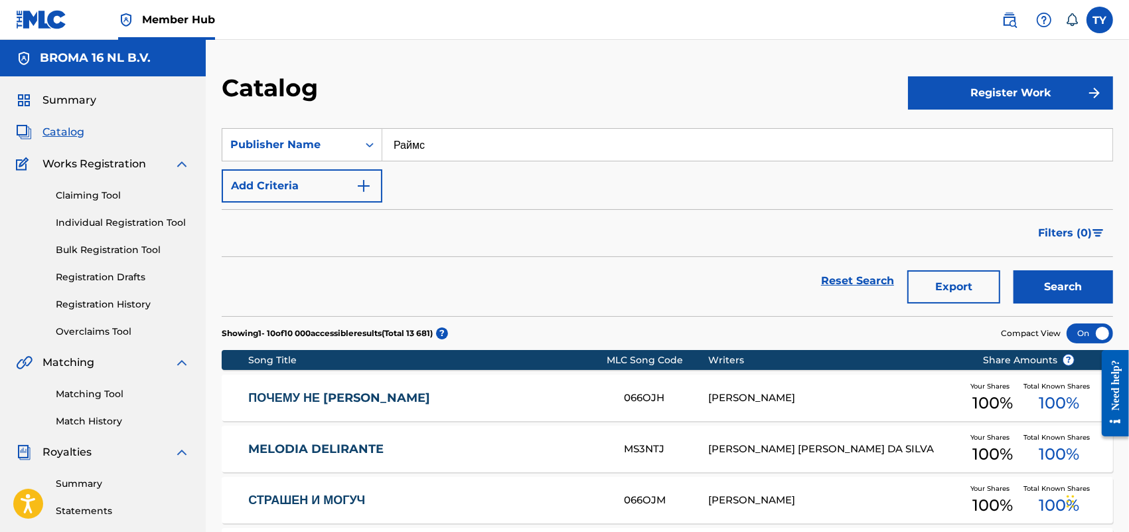
click at [309, 394] on link "ПОЧЕМУ НЕ Я" at bounding box center [427, 397] width 358 height 15
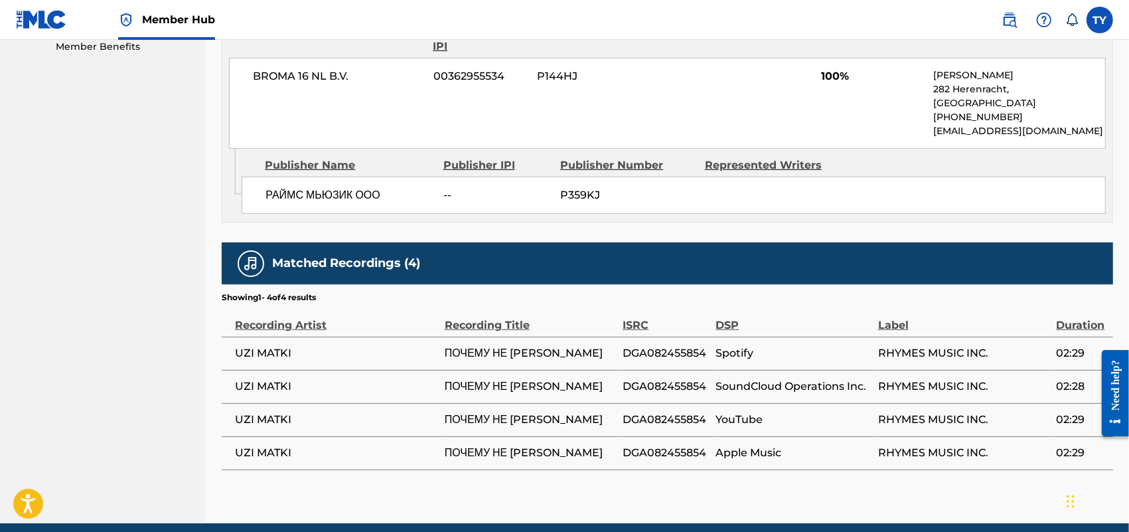
scroll to position [664, 0]
